Goal: Navigation & Orientation: Go to known website

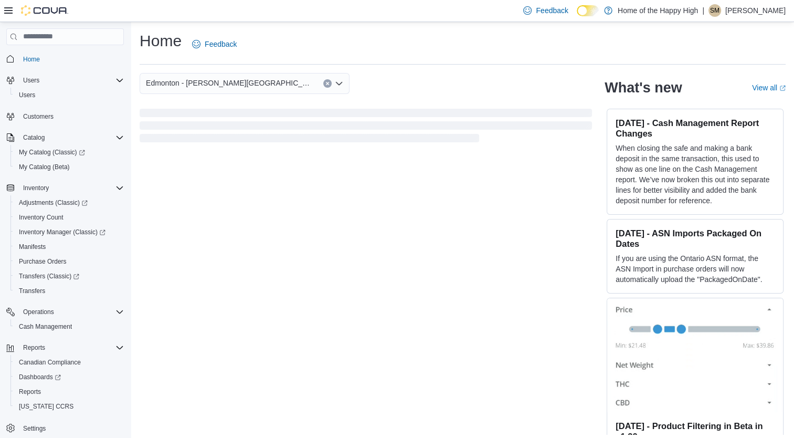
click at [761, 9] on p "Stephen MacInnis" at bounding box center [755, 10] width 60 height 13
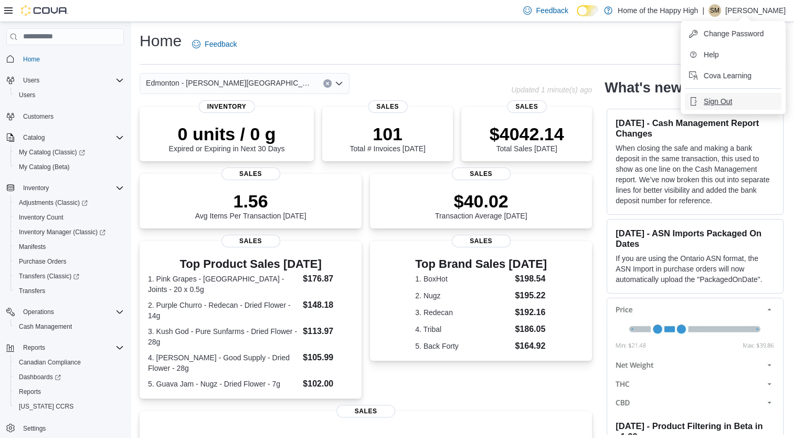
click at [724, 98] on span "Sign Out" at bounding box center [718, 101] width 28 height 10
